Goal: Transaction & Acquisition: Book appointment/travel/reservation

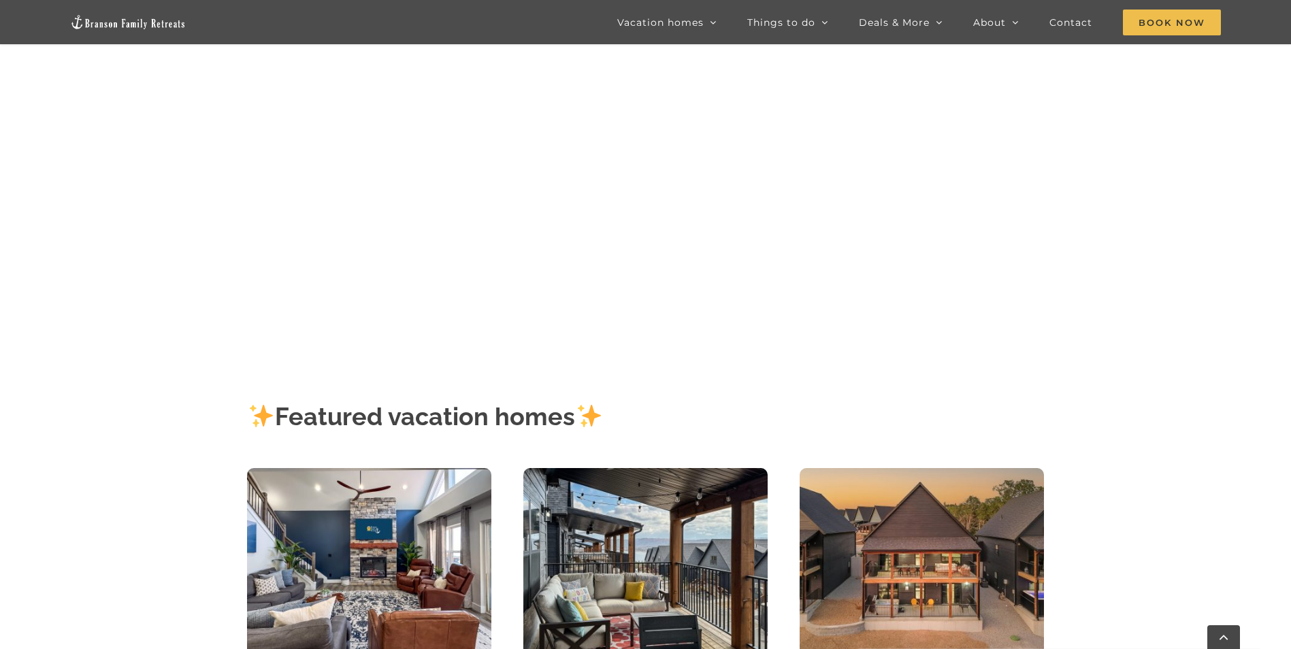
scroll to position [68, 0]
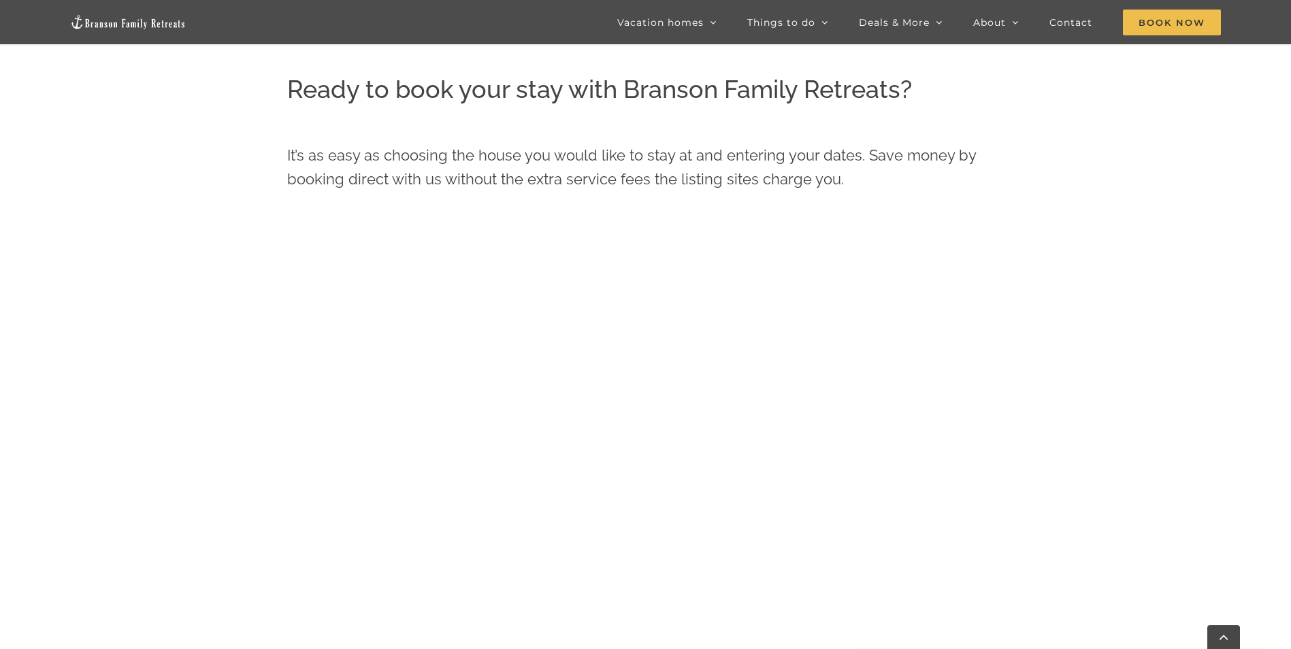
scroll to position [649, 0]
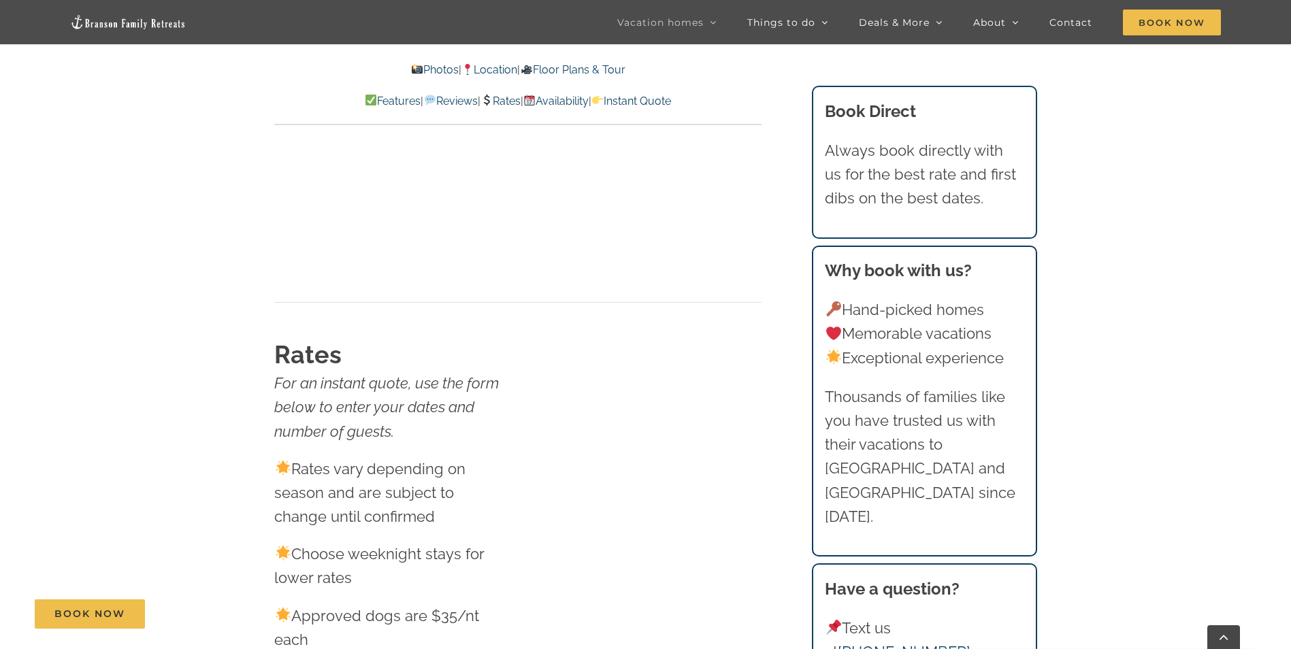
scroll to position [7897, 0]
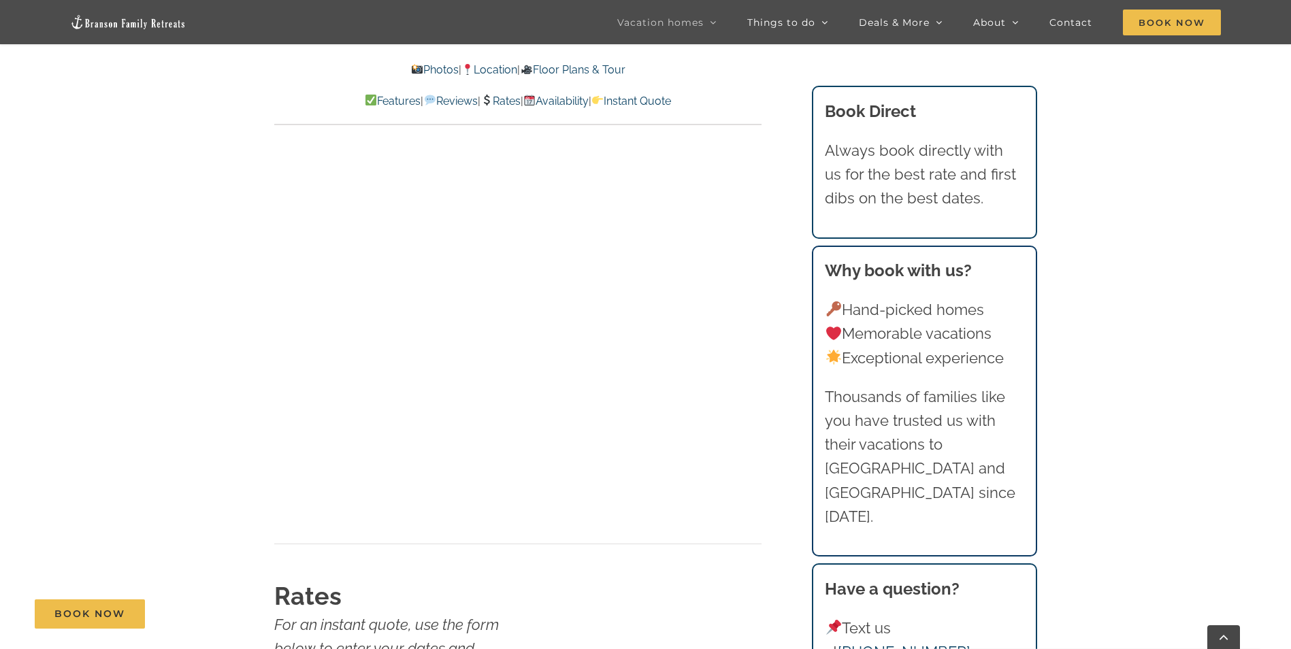
click at [509, 99] on link "Rates" at bounding box center [501, 101] width 40 height 13
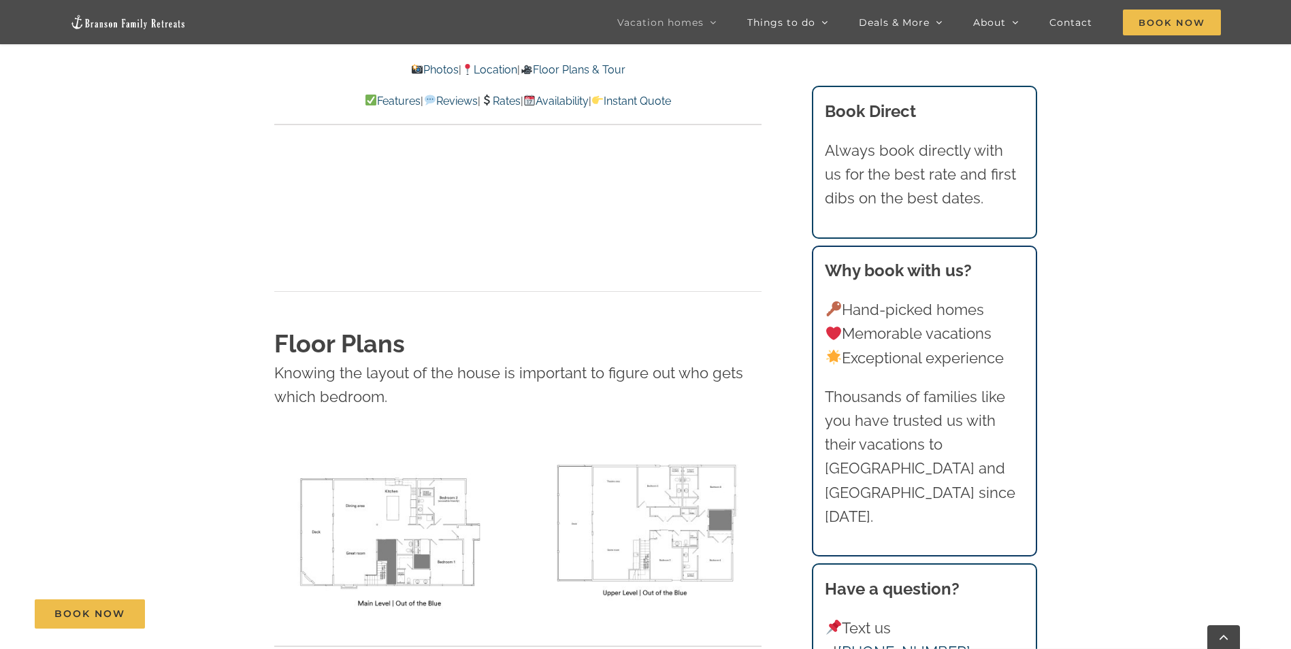
scroll to position [4629, 0]
